Goal: Transaction & Acquisition: Purchase product/service

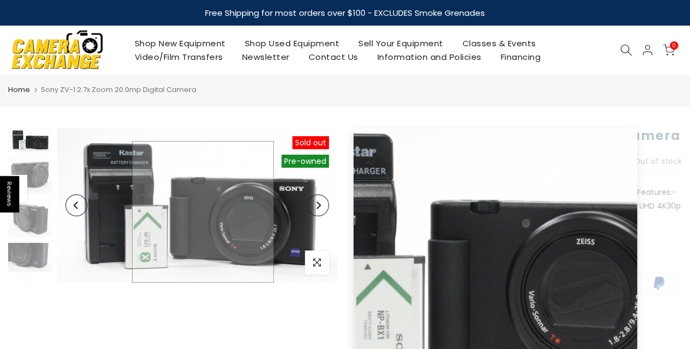
click at [203, 233] on img at bounding box center [197, 205] width 280 height 155
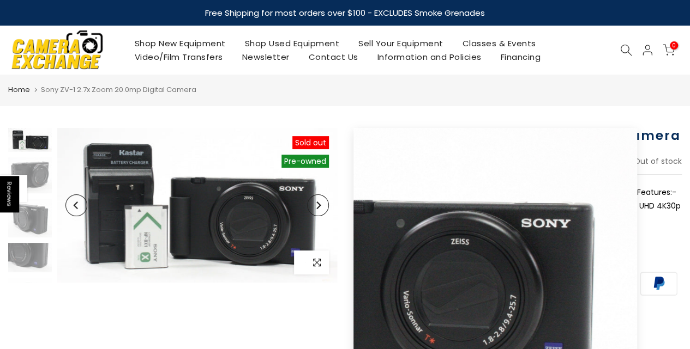
click at [317, 265] on icon "button" at bounding box center [317, 262] width 8 height 9
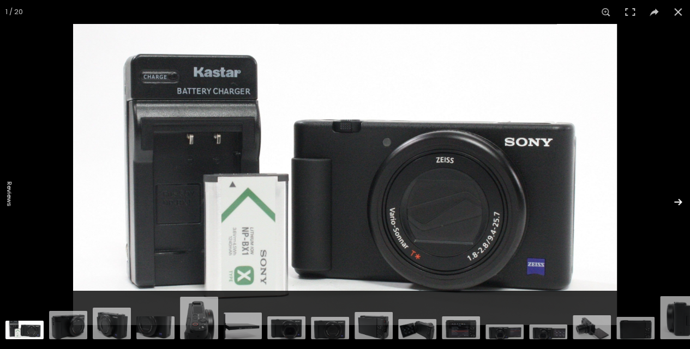
click at [679, 201] on button at bounding box center [670, 202] width 38 height 55
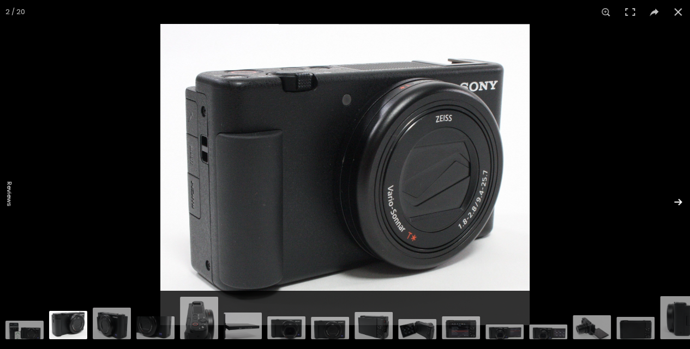
click at [677, 202] on button at bounding box center [670, 202] width 38 height 55
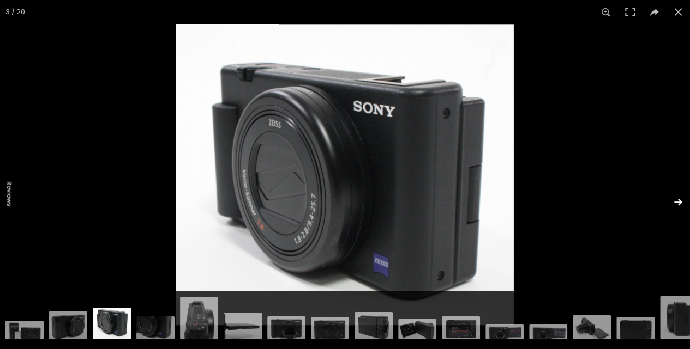
click at [678, 202] on button at bounding box center [670, 202] width 38 height 55
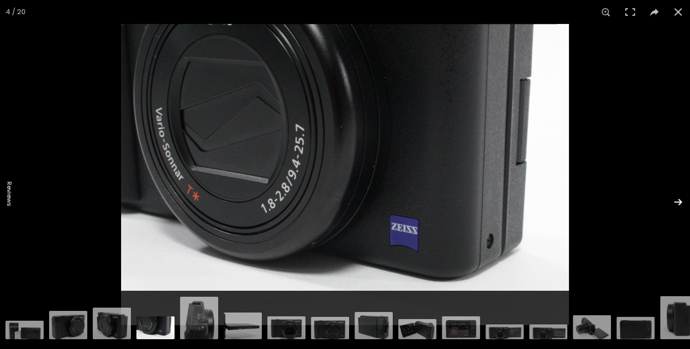
click at [677, 200] on button at bounding box center [670, 202] width 38 height 55
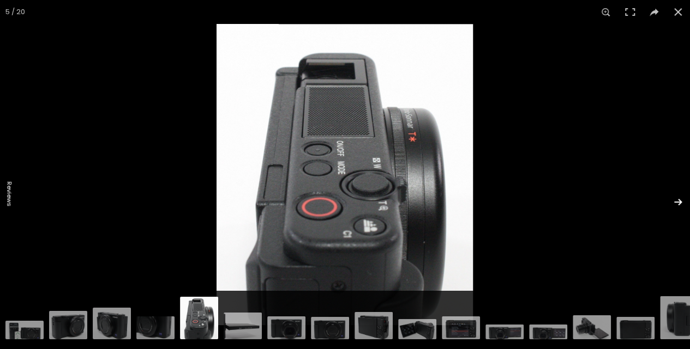
click at [679, 200] on button at bounding box center [670, 202] width 38 height 55
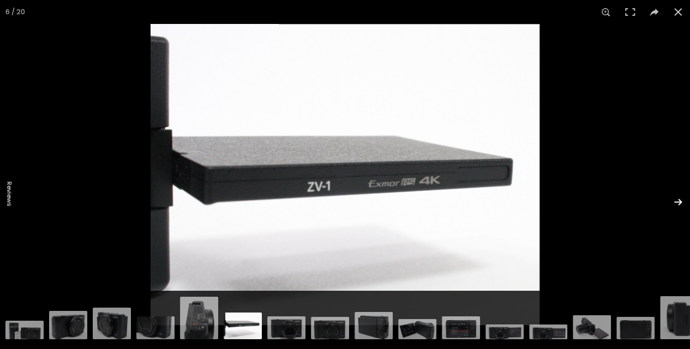
click at [675, 201] on button at bounding box center [670, 202] width 38 height 55
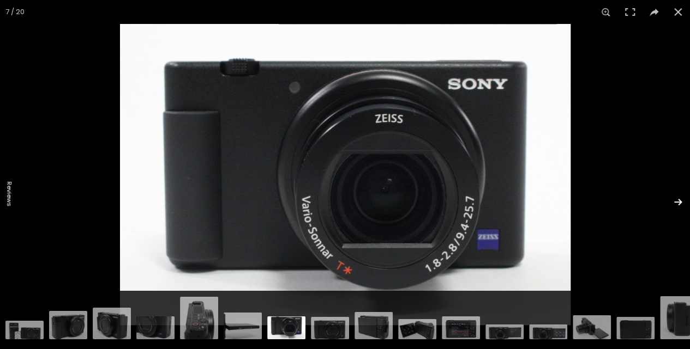
click at [678, 201] on button at bounding box center [670, 202] width 38 height 55
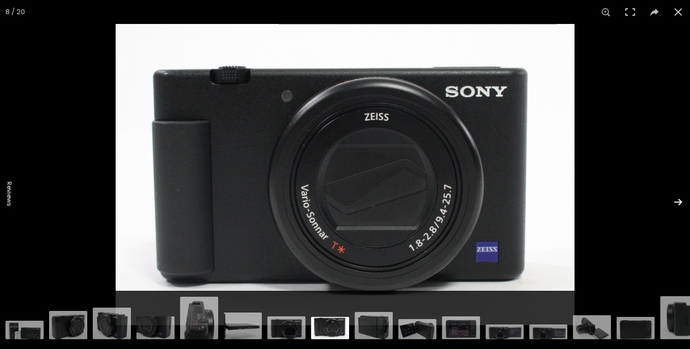
click at [678, 201] on button at bounding box center [670, 202] width 38 height 55
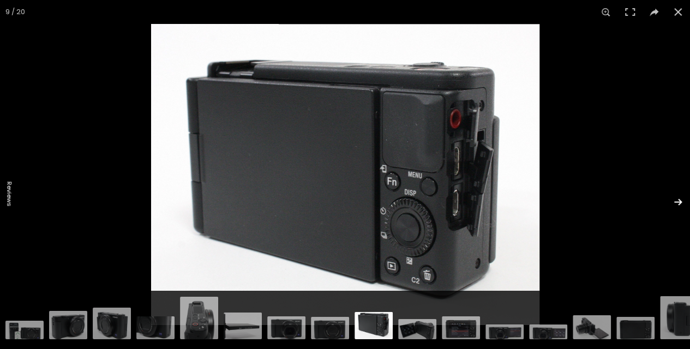
click at [678, 202] on button at bounding box center [670, 202] width 38 height 55
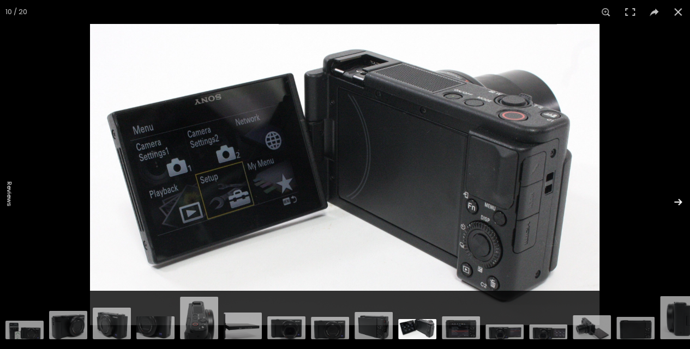
click at [678, 201] on button at bounding box center [670, 202] width 38 height 55
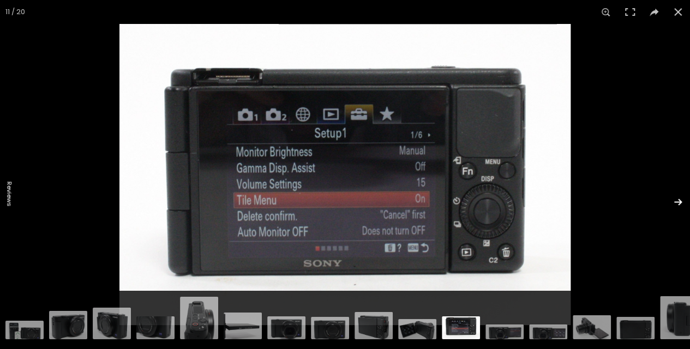
click at [679, 202] on button at bounding box center [670, 202] width 38 height 55
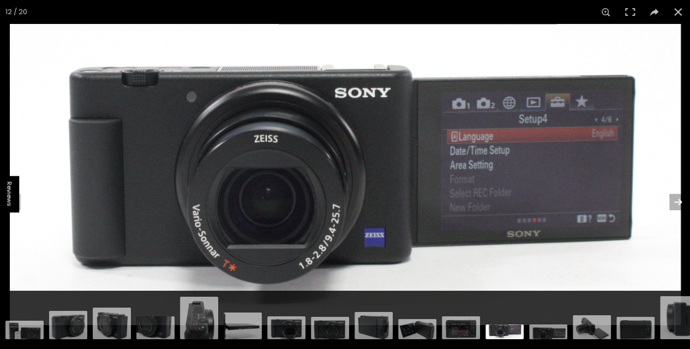
click at [678, 201] on button at bounding box center [670, 202] width 38 height 55
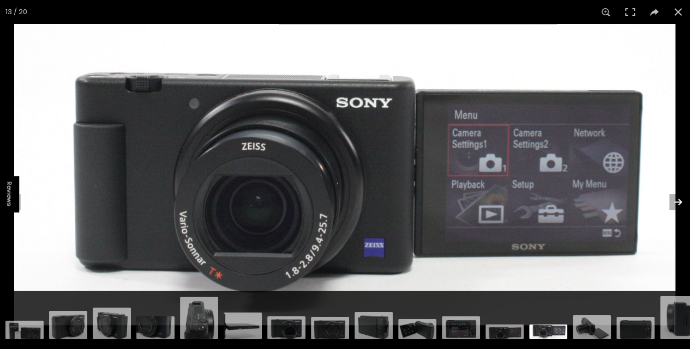
click at [679, 201] on button at bounding box center [670, 202] width 38 height 55
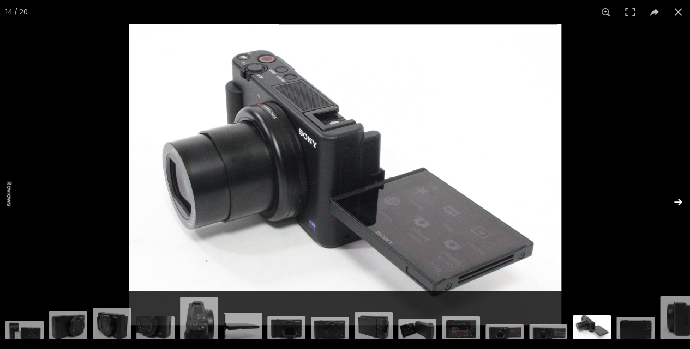
click at [678, 201] on button at bounding box center [670, 202] width 38 height 55
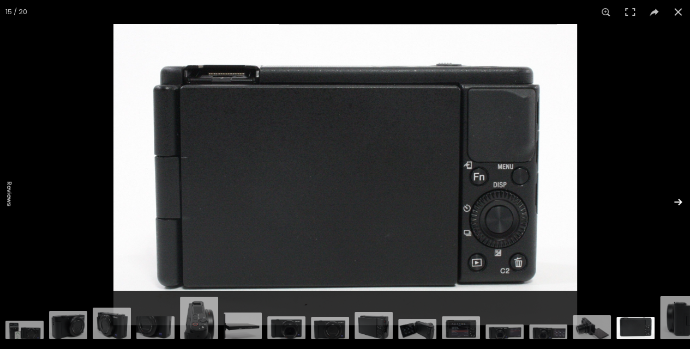
click at [678, 202] on button at bounding box center [670, 202] width 38 height 55
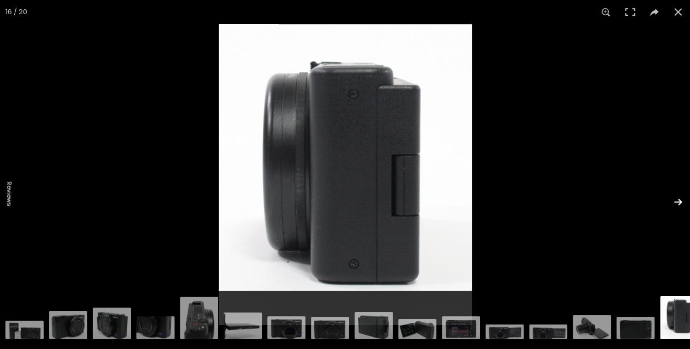
scroll to position [0, 14]
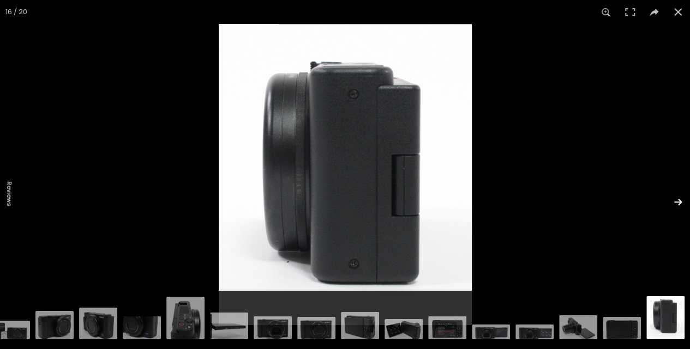
click at [678, 202] on button at bounding box center [670, 202] width 38 height 55
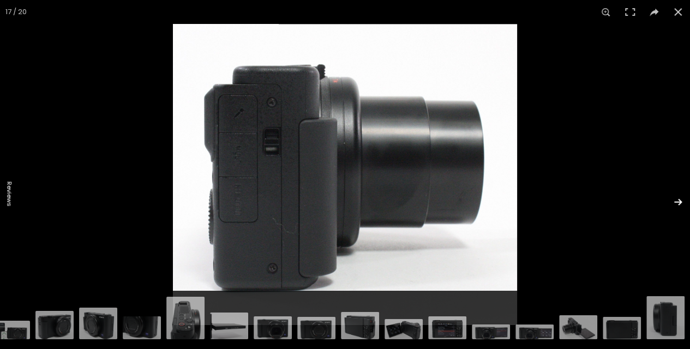
scroll to position [0, 57]
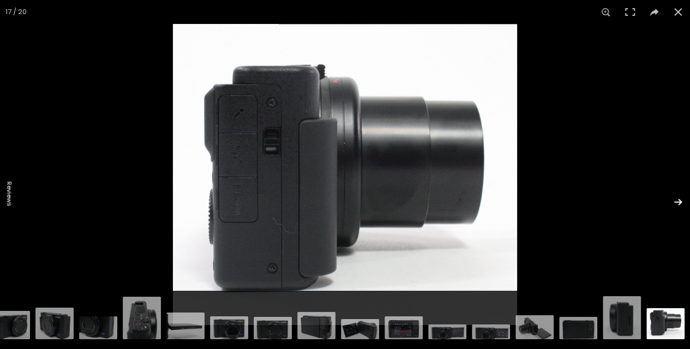
click at [678, 202] on button at bounding box center [670, 202] width 38 height 55
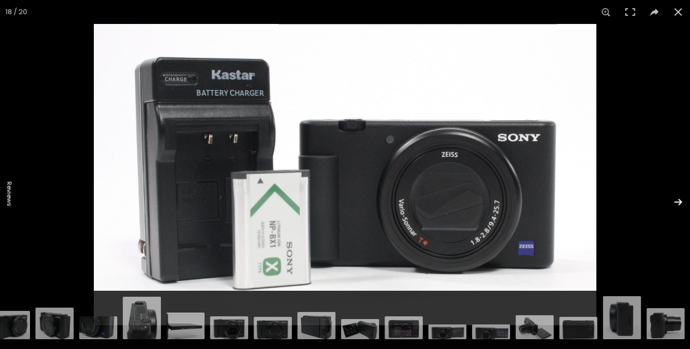
scroll to position [0, 101]
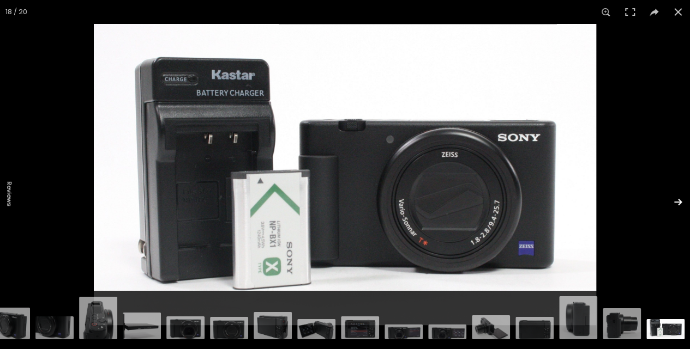
click at [678, 202] on button at bounding box center [670, 202] width 38 height 55
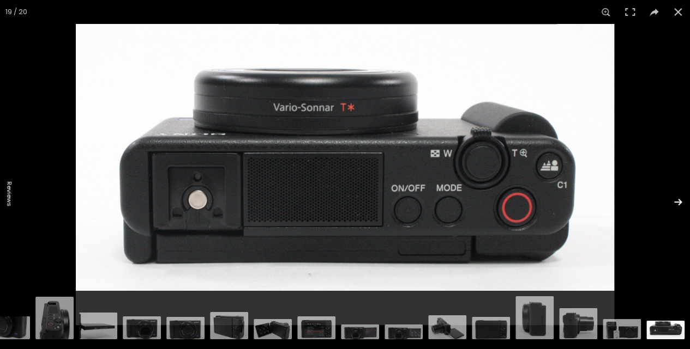
click at [678, 202] on button at bounding box center [670, 202] width 38 height 55
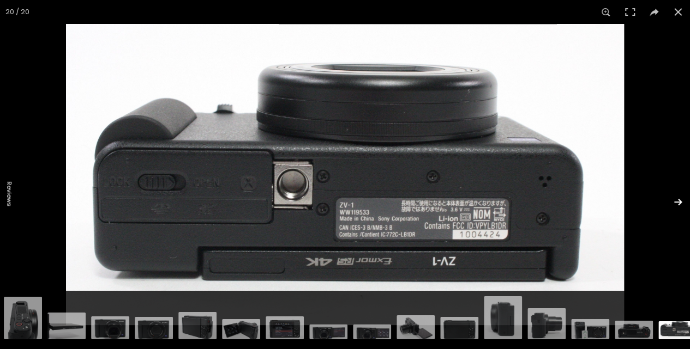
scroll to position [0, 188]
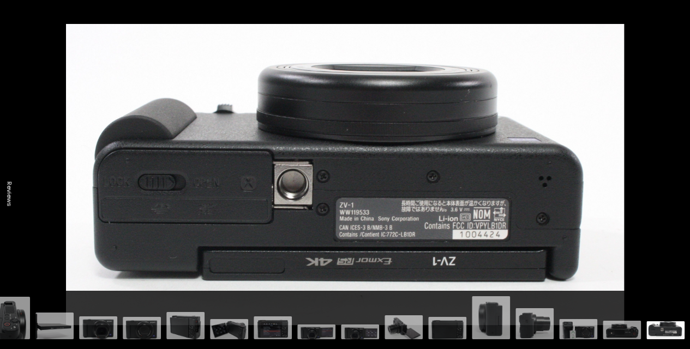
click at [678, 204] on button at bounding box center [670, 202] width 38 height 55
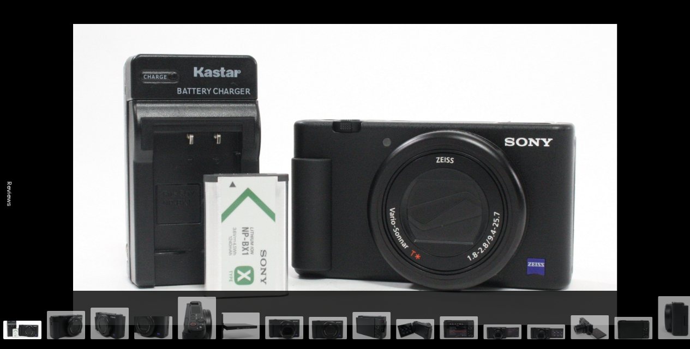
scroll to position [0, 0]
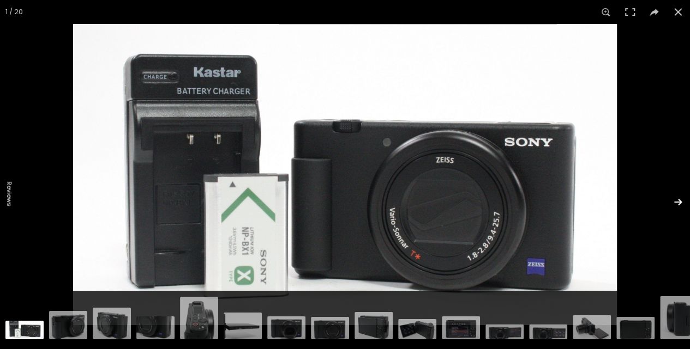
click at [678, 202] on button at bounding box center [670, 202] width 38 height 55
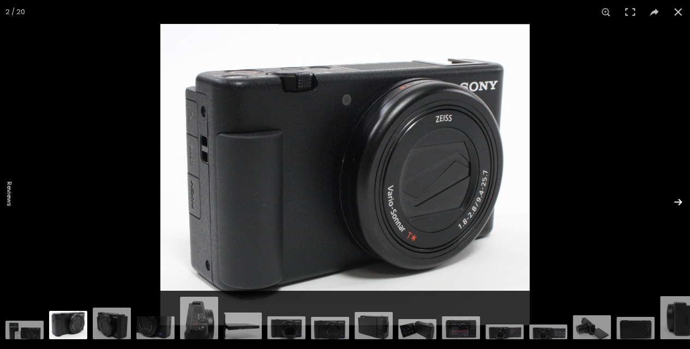
click at [678, 202] on button at bounding box center [670, 202] width 38 height 55
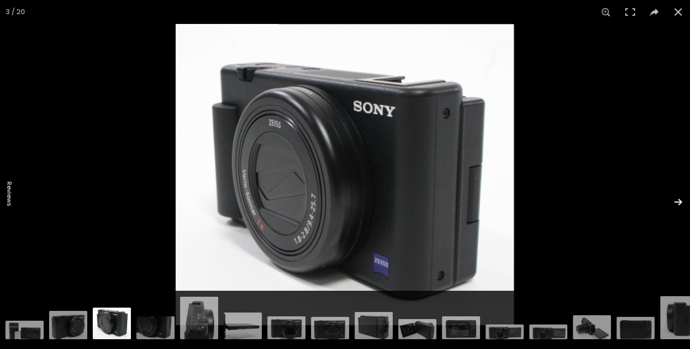
click at [678, 202] on button at bounding box center [670, 202] width 38 height 55
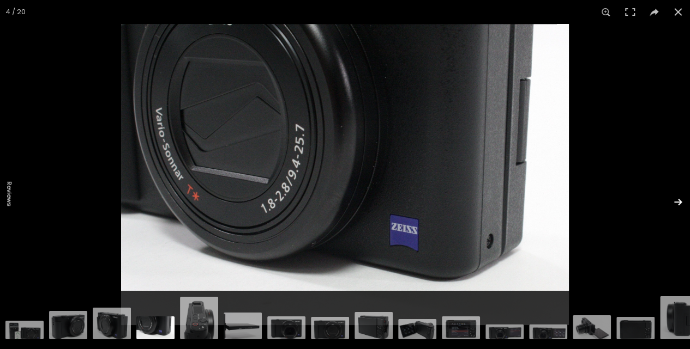
click at [678, 202] on button at bounding box center [670, 202] width 38 height 55
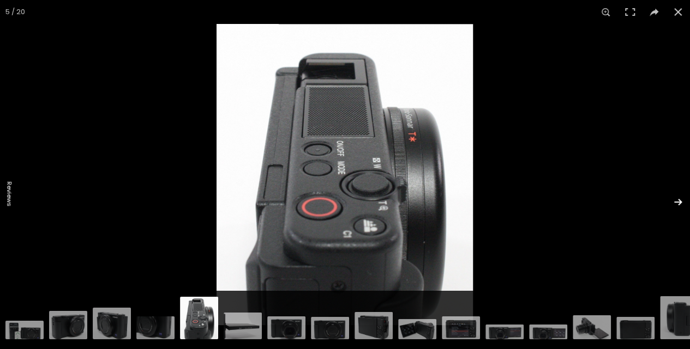
click at [678, 202] on button at bounding box center [670, 202] width 38 height 55
